Goal: Obtain resource: Obtain resource

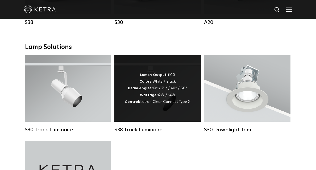
scroll to position [479, 0]
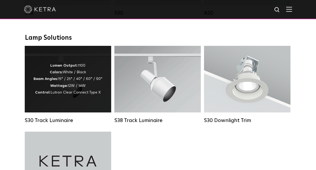
click at [88, 89] on div "Lumen Output: 1100 Colors: White / Black Beam Angles: 15° / 25° / 40° / 60° / 9…" at bounding box center [68, 79] width 69 height 34
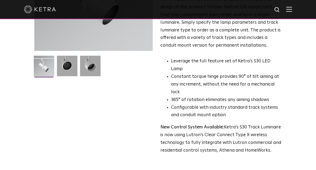
scroll to position [240, 0]
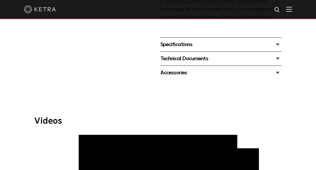
click at [278, 68] on div "Accessories" at bounding box center [221, 72] width 121 height 9
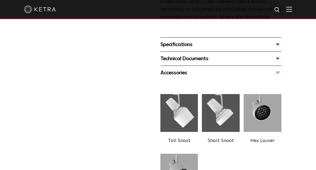
click at [277, 54] on div "Technical Documents" at bounding box center [221, 58] width 121 height 9
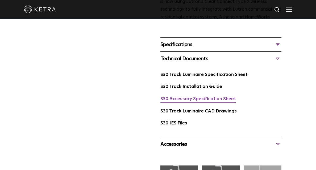
click at [198, 97] on link "S30 Accessory Specification Sheet" at bounding box center [199, 99] width 76 height 5
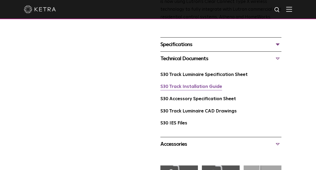
click at [205, 84] on link "S30 Track Installation Guide" at bounding box center [192, 86] width 62 height 5
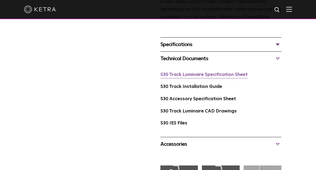
click at [240, 72] on link "S30 Track Luminaire Specification Sheet" at bounding box center [204, 74] width 87 height 5
